Goal: Purchase product/service

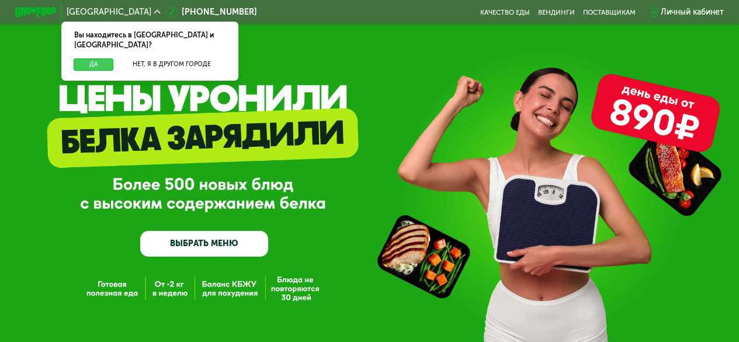
click at [87, 58] on button "Да" at bounding box center [94, 64] width 40 height 12
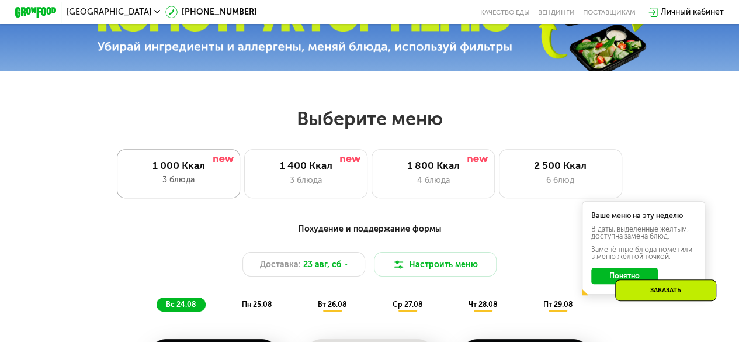
scroll to position [368, 0]
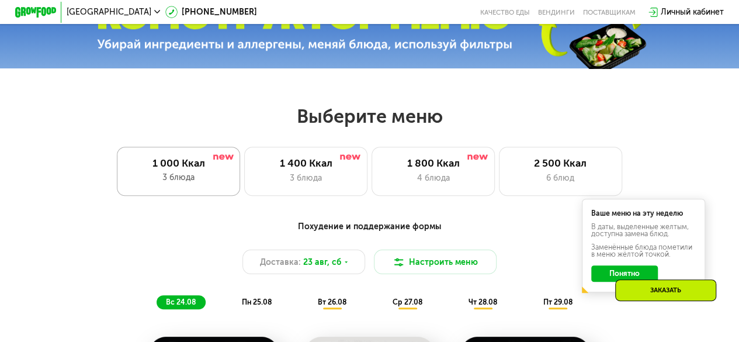
click at [215, 178] on div "3 блюда" at bounding box center [178, 177] width 102 height 12
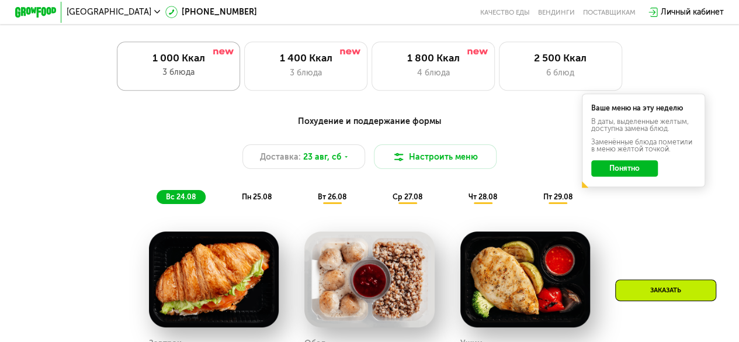
scroll to position [486, 0]
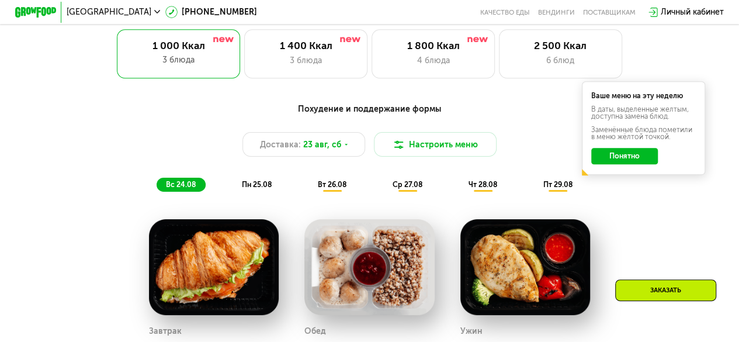
click at [639, 162] on button "Понятно" at bounding box center [624, 156] width 66 height 16
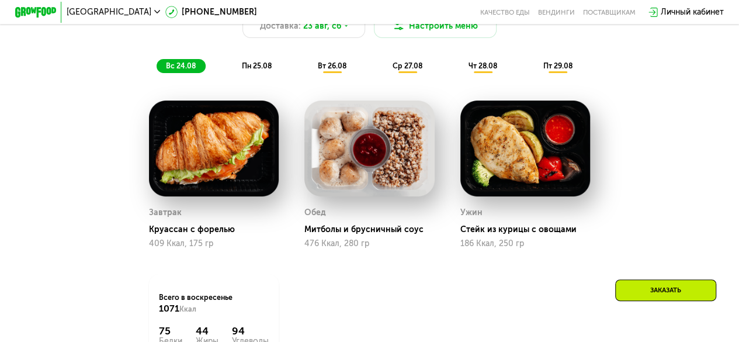
scroll to position [604, 0]
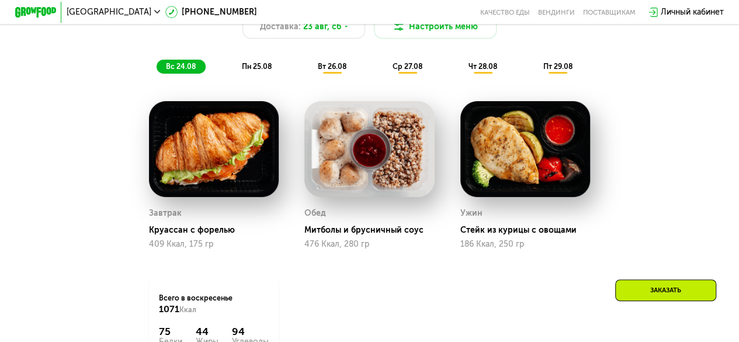
click at [258, 70] on span "пн 25.08" at bounding box center [257, 66] width 30 height 9
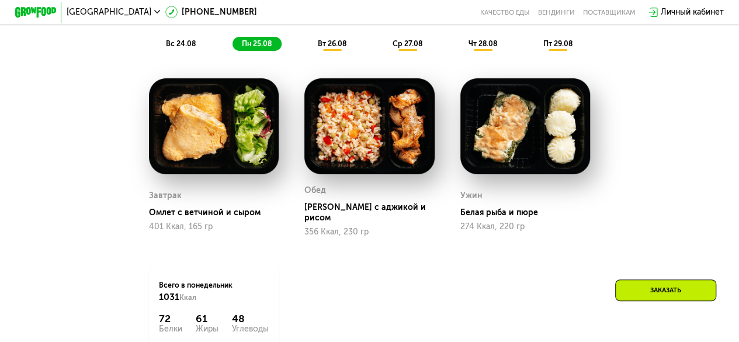
scroll to position [600, 0]
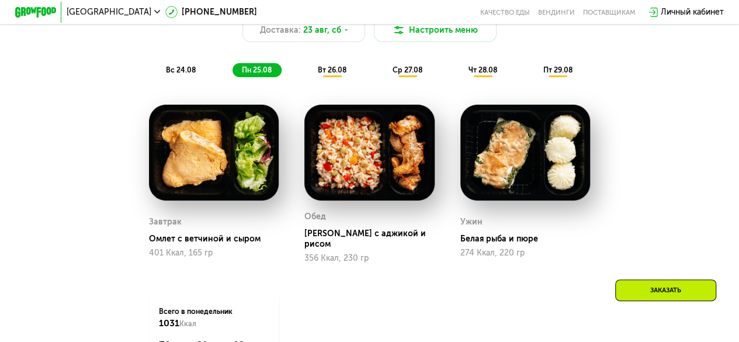
click at [383, 78] on div "вт 26.08" at bounding box center [407, 70] width 49 height 15
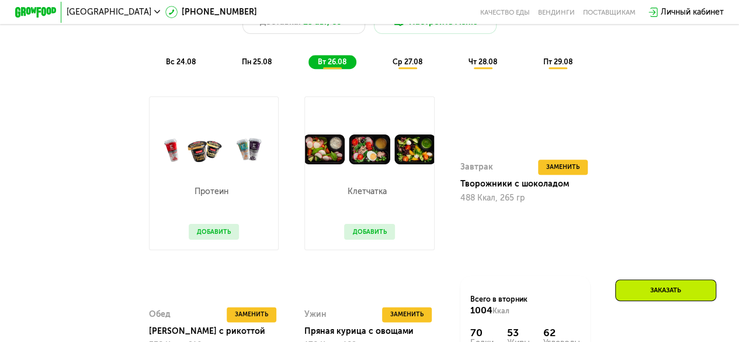
scroll to position [608, 0]
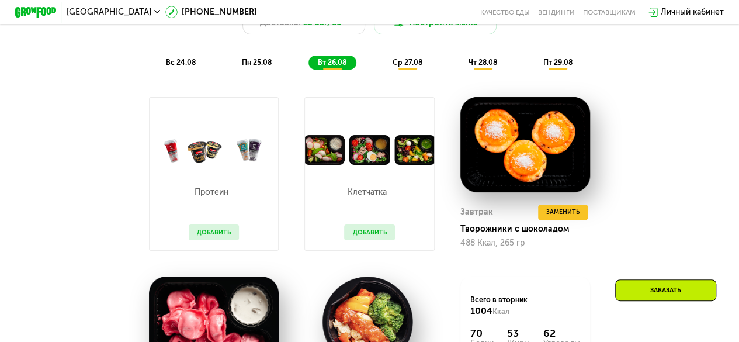
click at [406, 67] on span "ср 27.08" at bounding box center [408, 62] width 30 height 9
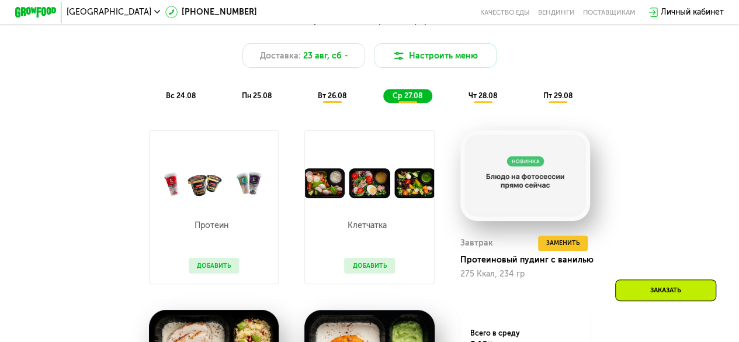
scroll to position [573, 0]
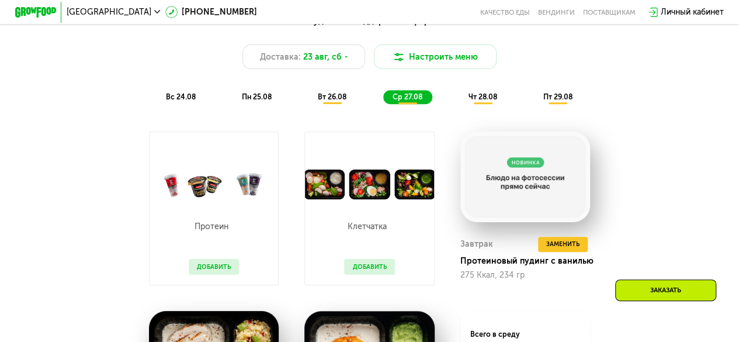
click at [485, 99] on span "чт 28.08" at bounding box center [482, 96] width 29 height 9
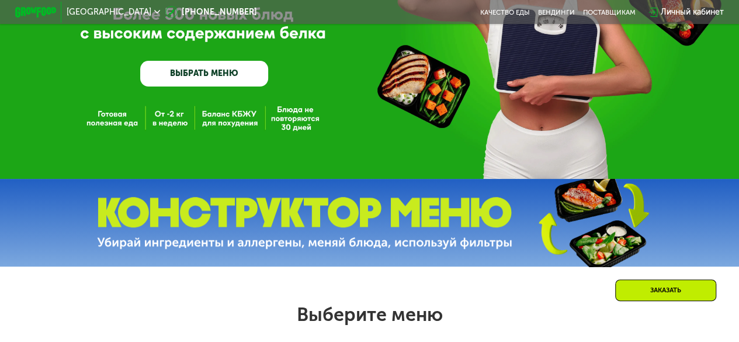
scroll to position [0, 0]
